Goal: Task Accomplishment & Management: Complete application form

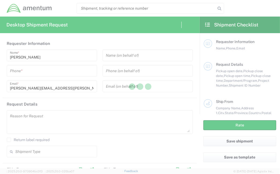
type input "[GEOGRAPHIC_DATA]"
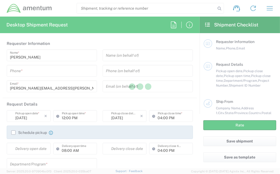
type input "[GEOGRAPHIC_DATA]"
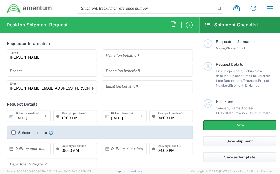
type input "CORP"
click at [46, 75] on input "tel" at bounding box center [52, 70] width 84 height 9
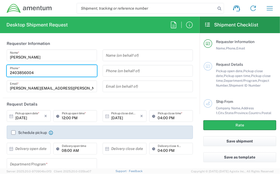
type input "2403856004"
click at [100, 79] on div "Name (on behalf of) Phone (on behalf of) Email (on behalf of)" at bounding box center [148, 73] width 96 height 47
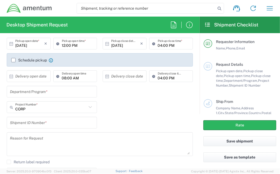
scroll to position [80, 0]
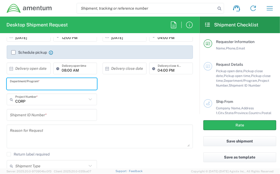
click at [63, 87] on input "text" at bounding box center [52, 84] width 84 height 9
type input "Legal G&A"
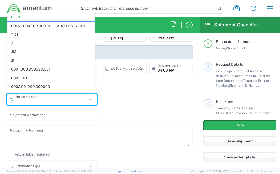
click at [56, 99] on input "text" at bounding box center [51, 99] width 72 height 9
click at [137, 114] on div "Shipment ID Number *" at bounding box center [100, 117] width 192 height 16
type input "CORP"
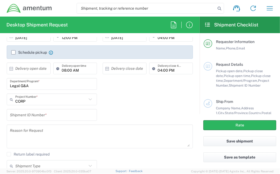
drag, startPoint x: 90, startPoint y: 103, endPoint x: 94, endPoint y: 104, distance: 3.4
click at [91, 103] on div "CORP Project Number *" at bounding box center [52, 100] width 90 height 12
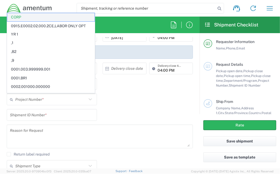
click at [17, 16] on span "CORP" at bounding box center [50, 17] width 87 height 8
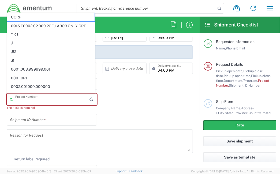
click at [38, 99] on input "text" at bounding box center [52, 99] width 74 height 9
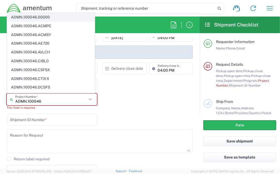
click at [42, 16] on span "ADMN.100046.00000" at bounding box center [50, 17] width 87 height 8
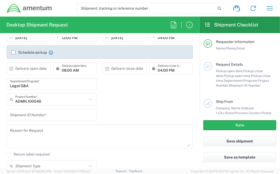
type input "ADMN.100046.00000"
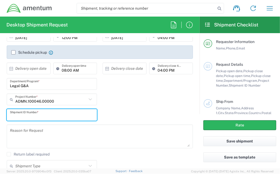
click at [38, 116] on input "text" at bounding box center [52, 115] width 84 height 9
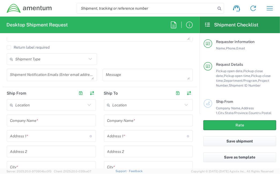
type input "0001"
click at [41, 126] on div "Company Name *" at bounding box center [51, 121] width 89 height 12
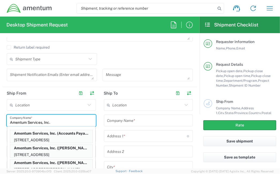
type input "Amentum Services, Inc."
click at [85, 122] on input "Amentum Services, Inc." at bounding box center [51, 120] width 83 height 9
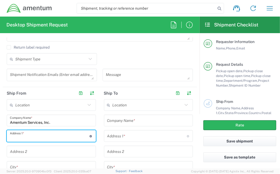
click at [21, 138] on input "text" at bounding box center [50, 136] width 80 height 9
type input "2"
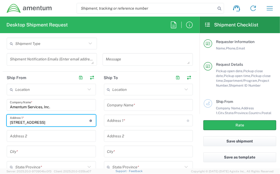
scroll to position [214, 0]
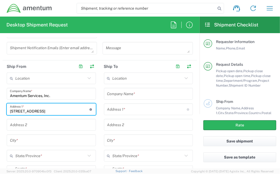
type input "[STREET_ADDRESS]"
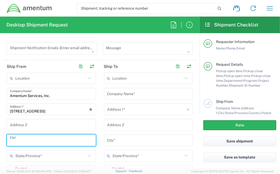
click at [34, 137] on input "text" at bounding box center [51, 140] width 83 height 9
type input "[PERSON_NAME]"
click at [24, 157] on input "text" at bounding box center [50, 156] width 70 height 9
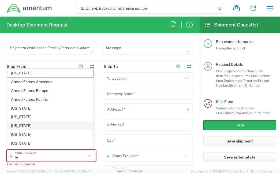
click at [41, 125] on span "[US_STATE]" at bounding box center [50, 126] width 86 height 8
type input "[US_STATE]"
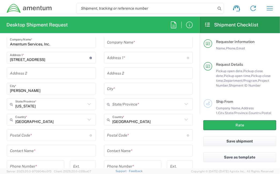
scroll to position [268, 0]
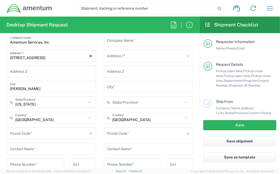
click at [33, 132] on input "undefined" at bounding box center [50, 133] width 80 height 9
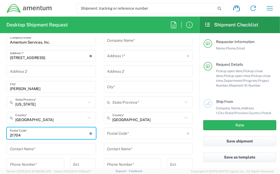
type input "21704"
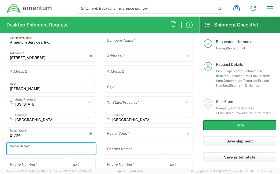
click at [39, 148] on input "text" at bounding box center [51, 149] width 83 height 9
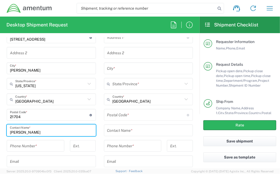
scroll to position [295, 0]
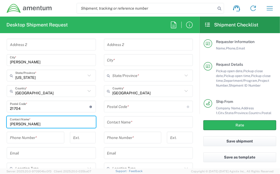
type input "[PERSON_NAME]"
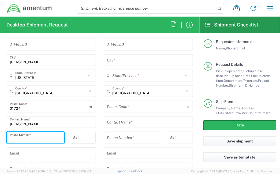
click at [37, 133] on input "tel" at bounding box center [35, 137] width 51 height 9
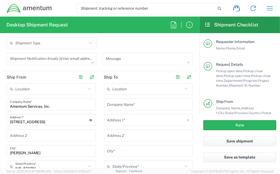
scroll to position [188, 0]
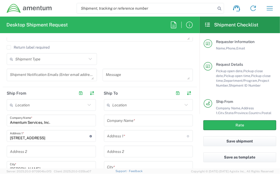
type input "3019444567"
click at [117, 123] on input "text" at bounding box center [148, 120] width 83 height 9
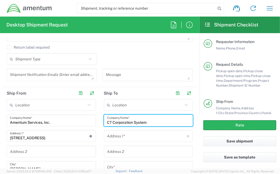
type input "CT Corporation System"
click at [121, 141] on div "Address 1 * For cross streets use street names with '&' or 'and' in between. Fo…" at bounding box center [148, 136] width 89 height 12
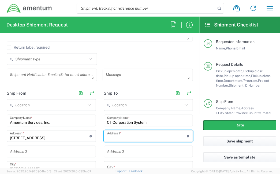
click at [122, 139] on input "text" at bounding box center [147, 136] width 80 height 9
type input "[STREET_ADDRESS]"
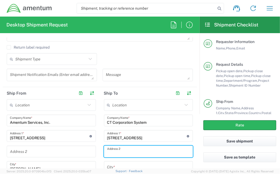
click at [133, 153] on input "text" at bounding box center [148, 151] width 83 height 9
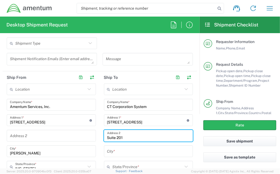
scroll to position [214, 0]
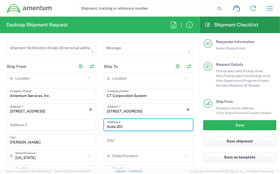
type input "Suite 201"
click at [110, 144] on input "text" at bounding box center [148, 140] width 83 height 9
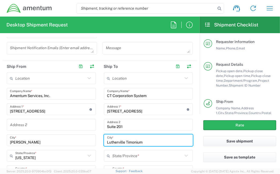
type input "Lutherville Timonium"
click at [144, 157] on input "text" at bounding box center [148, 156] width 70 height 9
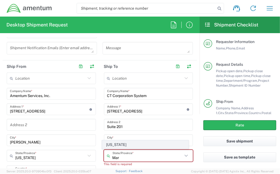
click at [136, 145] on span "[US_STATE]" at bounding box center [145, 145] width 86 height 8
type input "[US_STATE]"
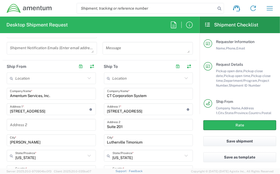
scroll to position [268, 0]
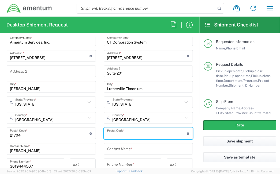
click at [131, 133] on input "undefined" at bounding box center [147, 133] width 80 height 9
type input "21093"
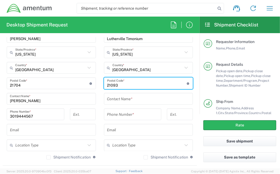
scroll to position [322, 0]
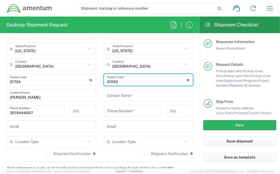
click at [141, 97] on input "text" at bounding box center [148, 95] width 83 height 9
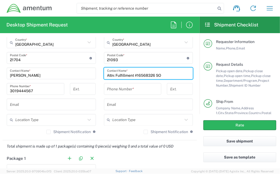
scroll to position [348, 0]
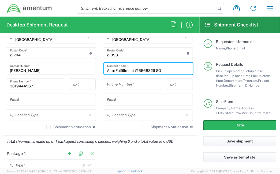
type input "Attn: Fulfillment #16568326 SO"
click at [142, 80] on input "tel" at bounding box center [132, 84] width 51 height 9
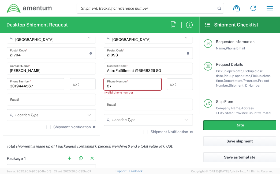
type input "8"
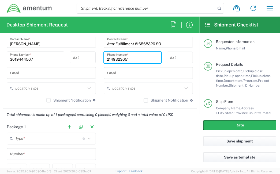
scroll to position [402, 0]
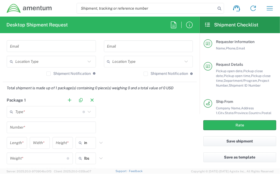
type input "2149323651"
click at [70, 110] on input "text" at bounding box center [48, 112] width 67 height 9
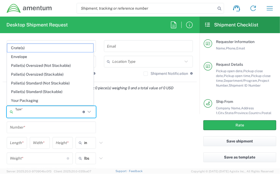
drag, startPoint x: 39, startPoint y: 58, endPoint x: 39, endPoint y: 62, distance: 4.8
click at [39, 58] on span "Envelope" at bounding box center [50, 57] width 86 height 8
type input "Envelope"
type input "1"
type input "9.5"
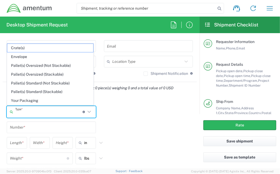
type input "12.5"
type input "0.25"
type input "1"
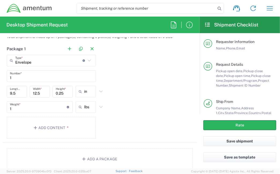
scroll to position [455, 0]
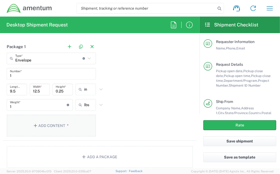
click at [54, 127] on button "Add Content *" at bounding box center [51, 126] width 89 height 22
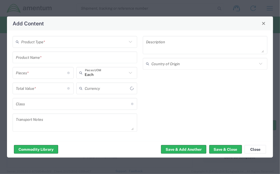
type input "US Dollar"
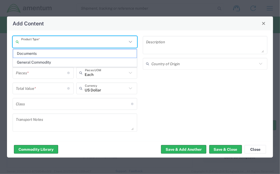
click at [62, 44] on input "text" at bounding box center [74, 41] width 106 height 9
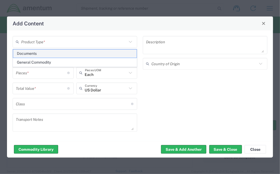
click at [44, 55] on span "Documents" at bounding box center [75, 54] width 124 height 8
type input "Documents"
type input "1"
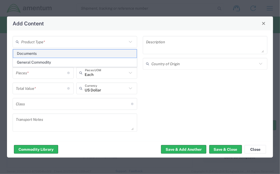
type textarea "Documents"
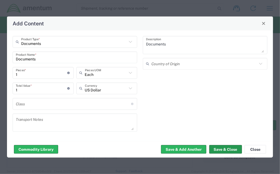
click at [221, 150] on button "Save & Close" at bounding box center [225, 149] width 33 height 9
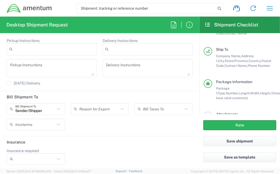
scroll to position [119, 0]
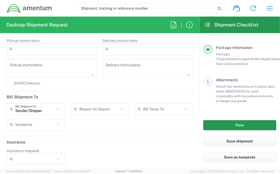
click at [209, 126] on button "Rate" at bounding box center [239, 126] width 73 height 10
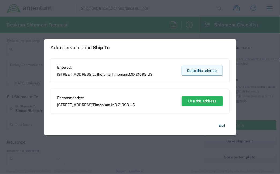
click at [192, 73] on button "Keep this address" at bounding box center [202, 71] width 41 height 10
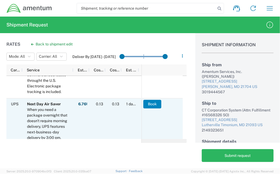
click at [153, 104] on button "Book" at bounding box center [152, 104] width 18 height 9
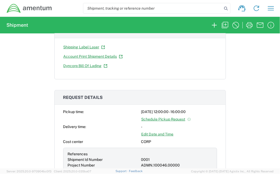
scroll to position [188, 0]
